Goal: Task Accomplishment & Management: Manage account settings

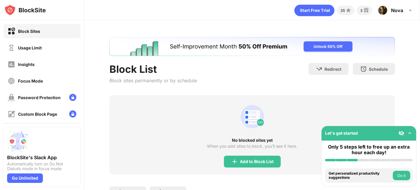
click at [27, 45] on div "Usage Limit" at bounding box center [25, 47] width 34 height 7
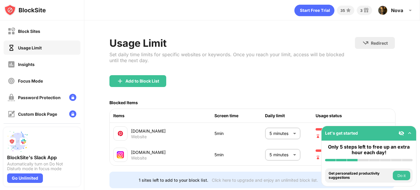
click at [268, 154] on body "Block Sites Usage Limit Insights Focus Mode Password Protection Custom Block Pa…" at bounding box center [210, 95] width 420 height 190
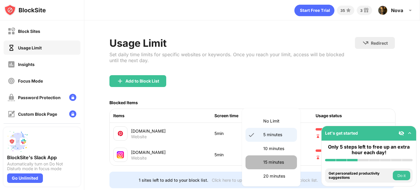
click at [252, 162] on li "15 minutes" at bounding box center [272, 162] width 52 height 14
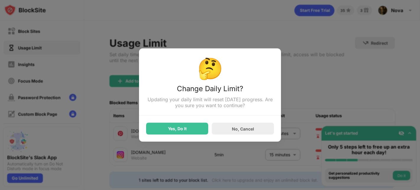
click at [190, 137] on div "🤔 Change Daily Limit? Updating your daily limit will reset [DATE] progress. Are…" at bounding box center [210, 95] width 142 height 93
click at [190, 131] on div "Yes, Do It" at bounding box center [177, 129] width 62 height 12
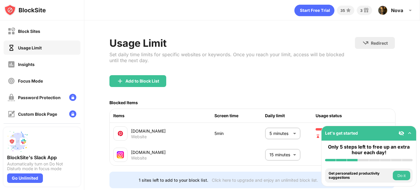
click at [285, 155] on body "Block Sites Usage Limit Insights Focus Mode Password Protection Custom Block Pa…" at bounding box center [210, 95] width 420 height 190
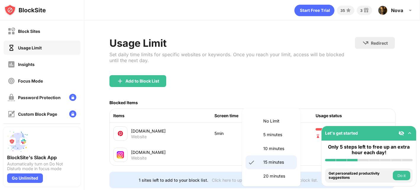
click at [266, 134] on p "5 minutes" at bounding box center [278, 134] width 30 height 7
type input "*"
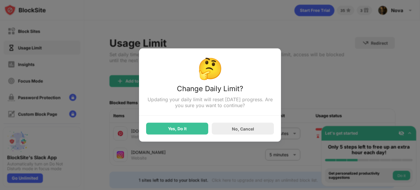
click at [184, 122] on div "Yes, Do It No, Cancel" at bounding box center [210, 125] width 128 height 19
click at [184, 128] on div "Yes, Do It" at bounding box center [177, 128] width 19 height 5
